Goal: Find specific page/section: Find specific page/section

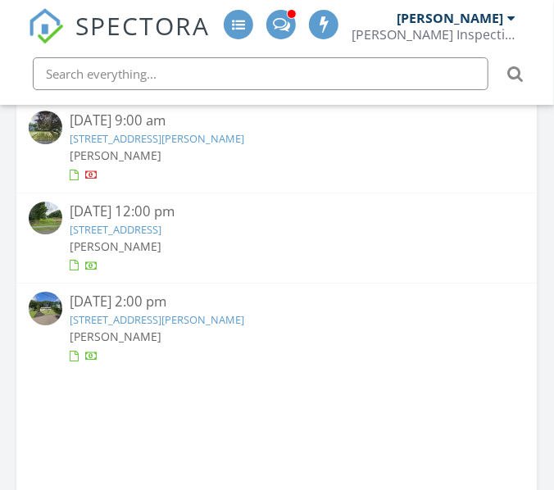
scroll to position [1150, 0]
click at [182, 138] on link "83 Luciani Rd, Woodbridge, CT 06525" at bounding box center [158, 137] width 175 height 15
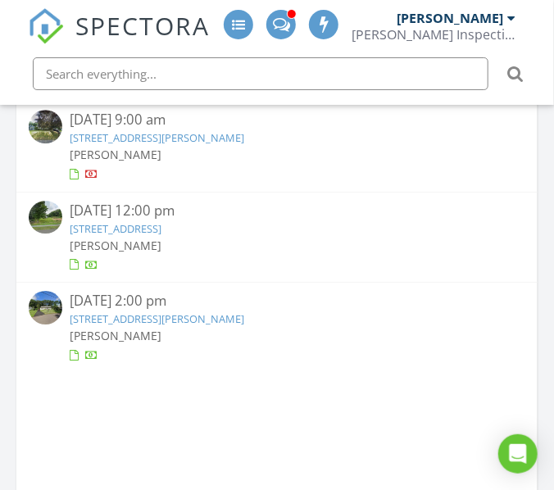
click at [162, 225] on link "2040 Litchfield Turnpike, Woodbridge, CT 06525" at bounding box center [117, 228] width 92 height 15
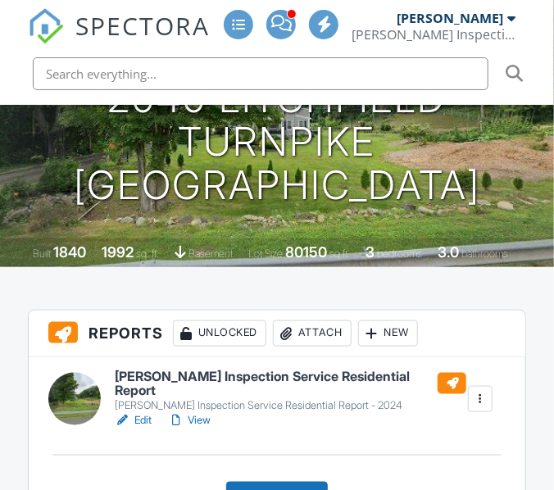
scroll to position [298, 0]
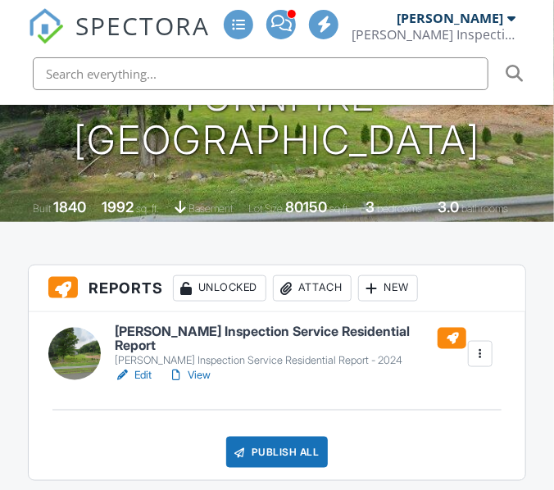
click at [194, 355] on div "[PERSON_NAME] Inspection Service Residential Report - 2024" at bounding box center [291, 360] width 352 height 13
